Goal: Information Seeking & Learning: Learn about a topic

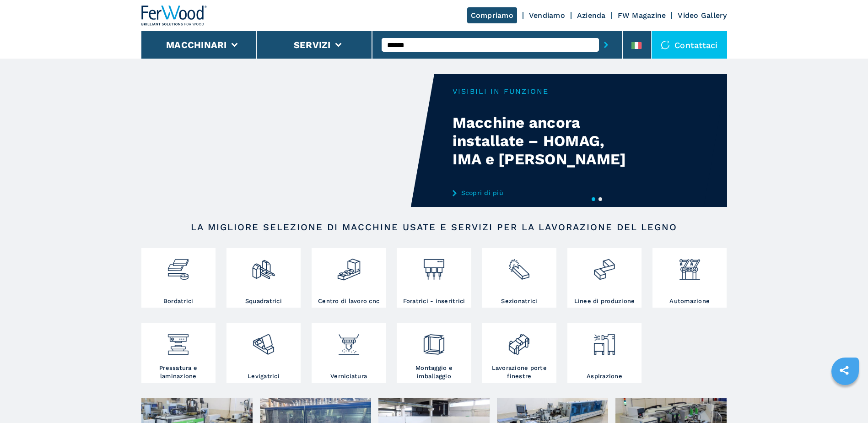
type input "******"
click at [599, 34] on button "submit-button" at bounding box center [606, 44] width 14 height 21
click at [414, 57] on div "007964" at bounding box center [490, 60] width 217 height 16
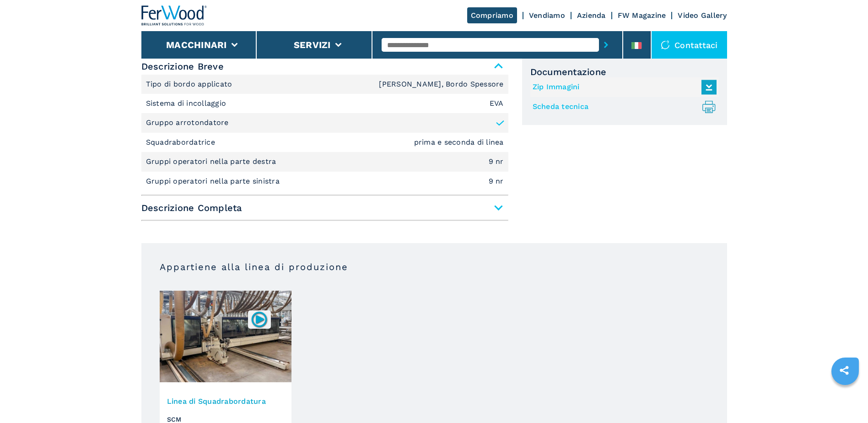
scroll to position [549, 0]
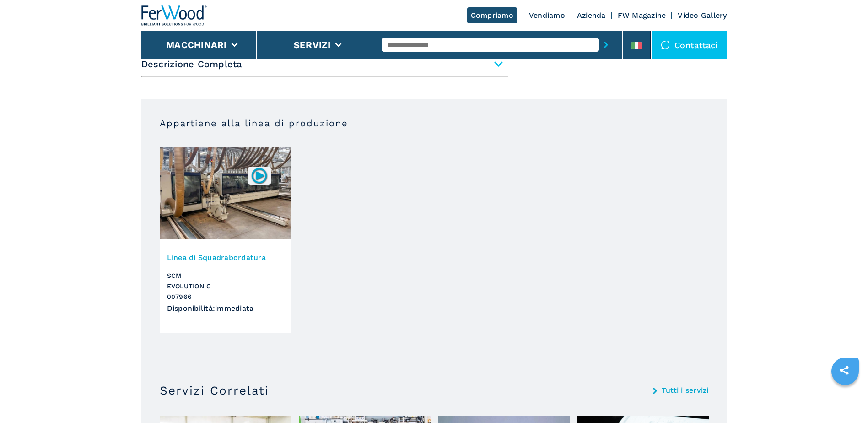
click at [199, 260] on h3 "Linea di Squadrabordatura" at bounding box center [225, 257] width 117 height 11
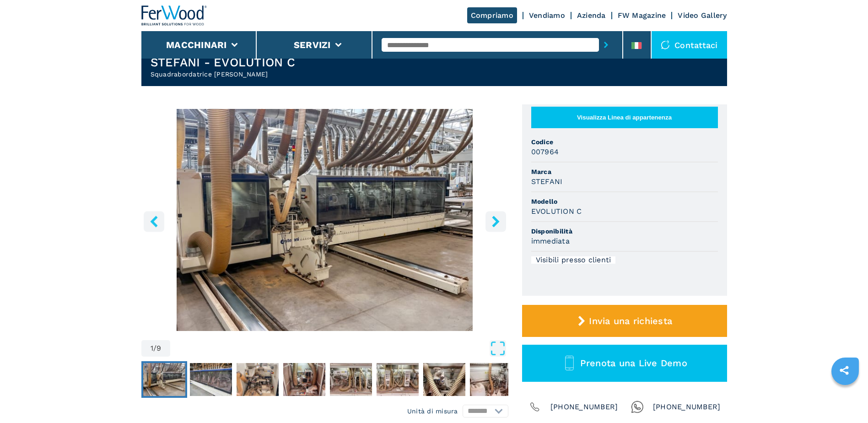
scroll to position [0, 0]
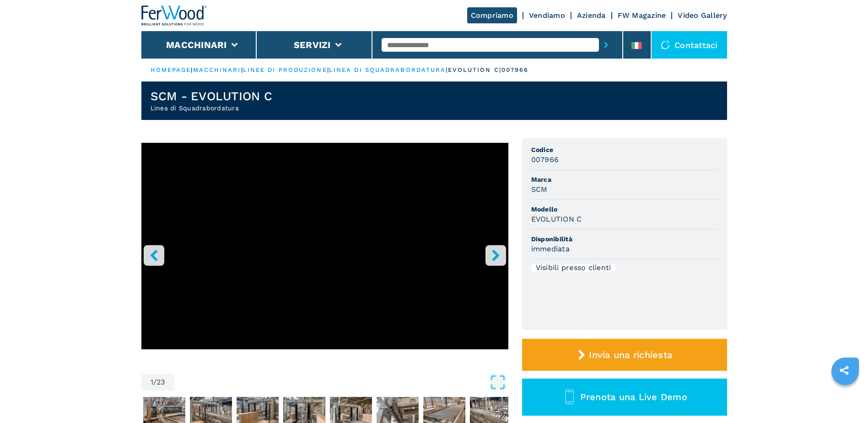
click at [493, 260] on icon "right-button" at bounding box center [495, 254] width 11 height 11
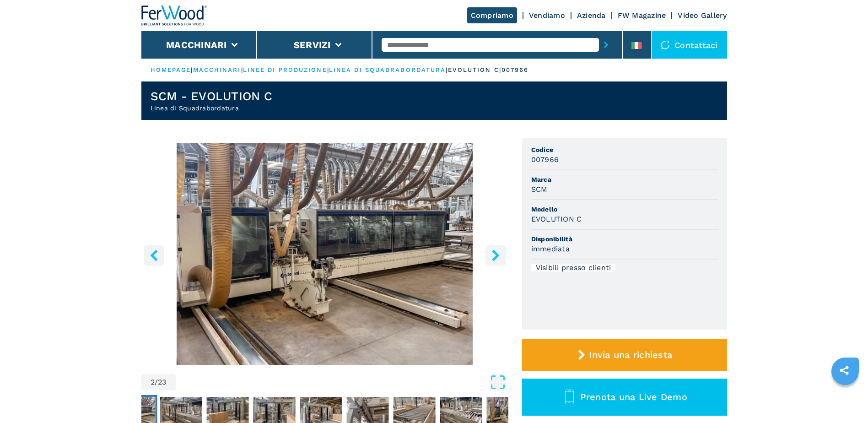
click at [493, 260] on icon "right-button" at bounding box center [495, 254] width 11 height 11
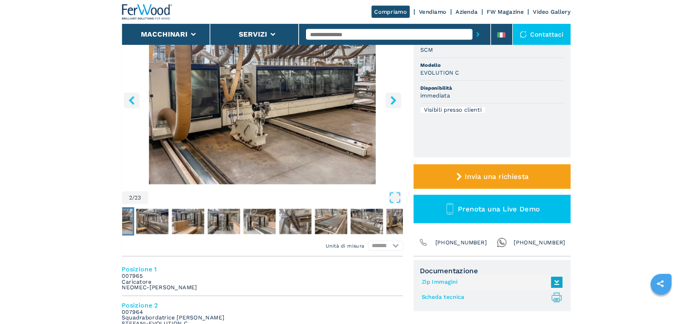
scroll to position [137, 0]
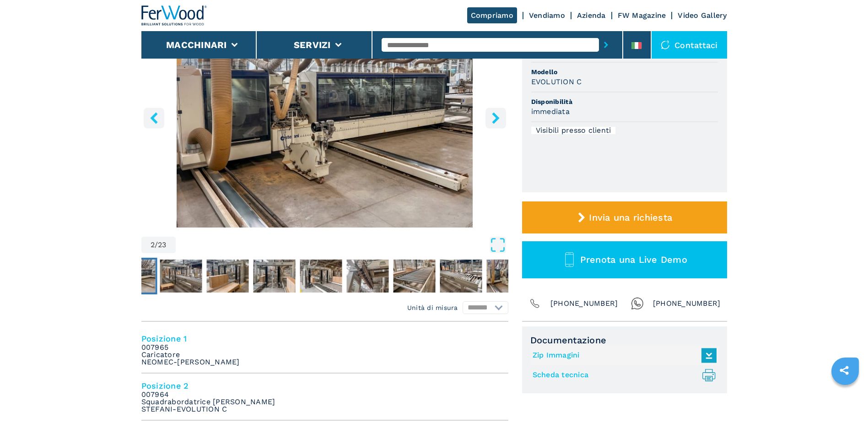
click at [580, 377] on link "Scheda tecnica .prefix__st0{stroke-linecap:round;stroke-linejoin:round}.prefix_…" at bounding box center [622, 374] width 179 height 15
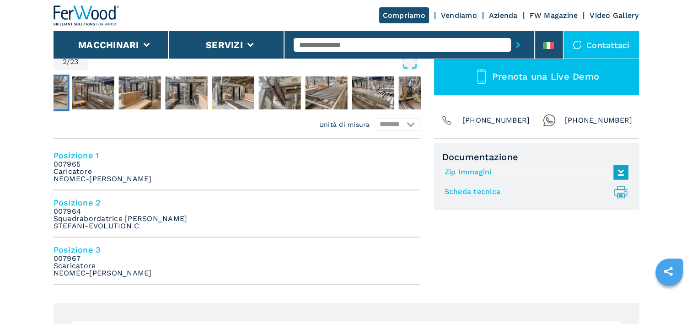
scroll to position [46, 0]
